Goal: Find specific page/section: Find specific page/section

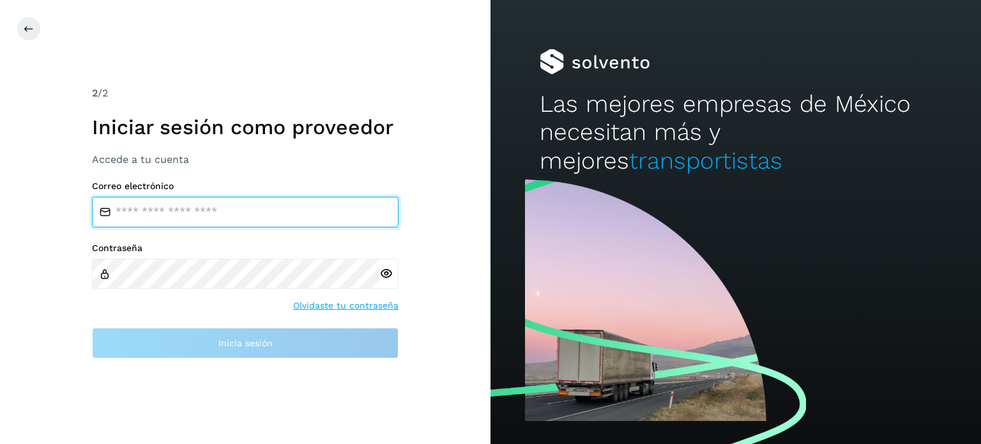
type input "**********"
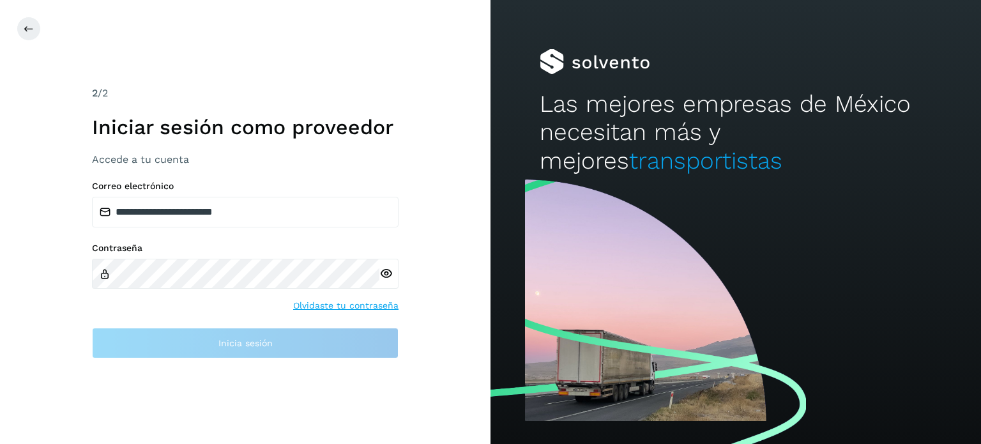
click at [195, 293] on div "Contraseña Olvidaste tu contraseña" at bounding box center [245, 278] width 306 height 70
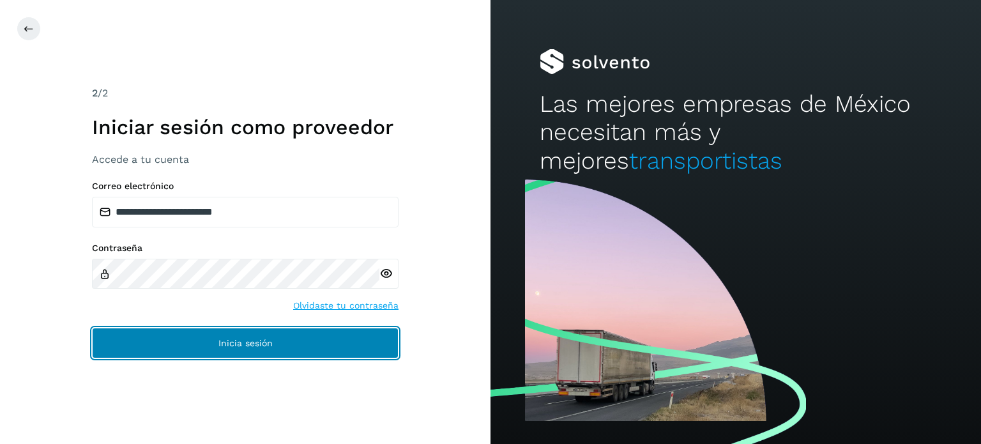
click at [207, 347] on button "Inicia sesión" at bounding box center [245, 343] width 306 height 31
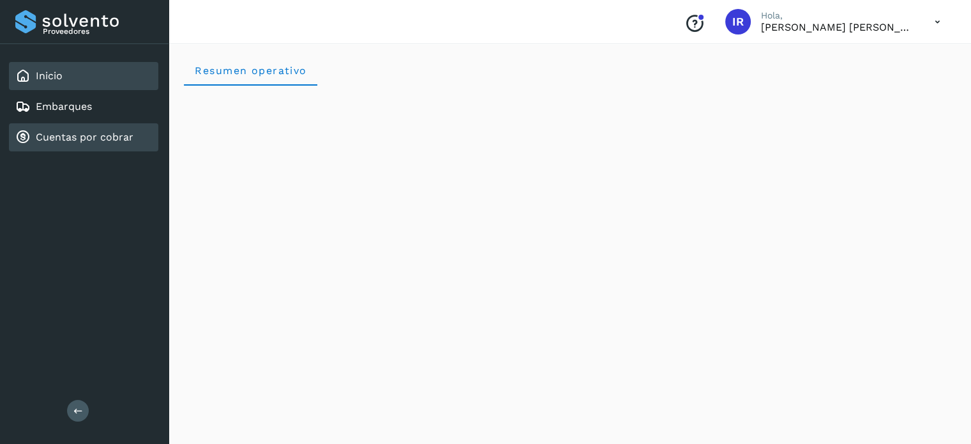
click at [85, 131] on link "Cuentas por cobrar" at bounding box center [85, 137] width 98 height 12
